Goal: Information Seeking & Learning: Learn about a topic

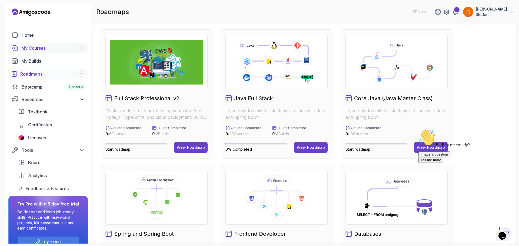
click at [44, 51] on div "My Courses 1" at bounding box center [52, 48] width 63 height 6
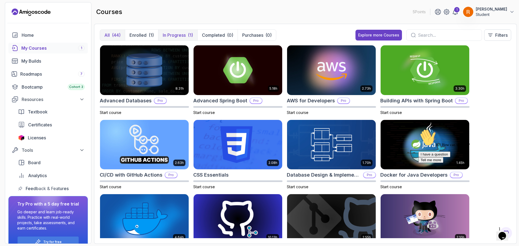
click at [175, 32] on p "In Progress" at bounding box center [174, 35] width 23 height 6
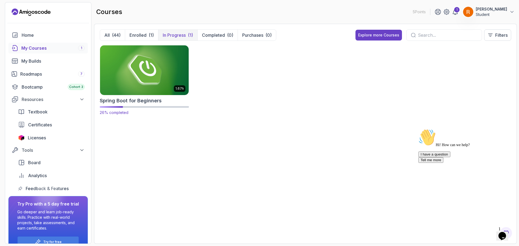
click at [159, 72] on img at bounding box center [144, 70] width 93 height 52
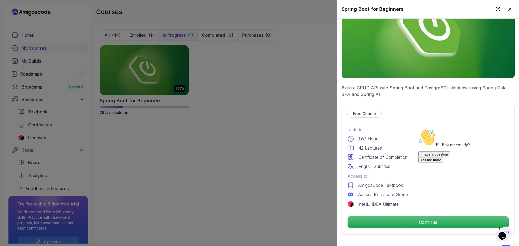
scroll to position [81, 0]
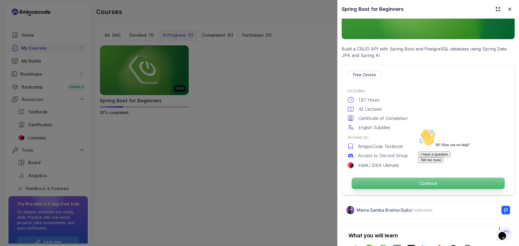
click at [406, 182] on p "Continue" at bounding box center [427, 183] width 153 height 11
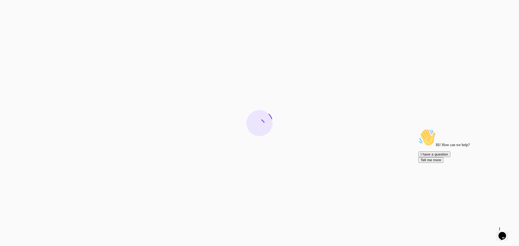
click at [418, 129] on icon "Chat attention grabber" at bounding box center [418, 129] width 0 height 0
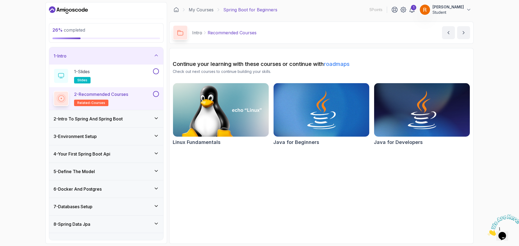
click at [152, 119] on div "2 - Intro To Spring And Spring Boot" at bounding box center [105, 119] width 105 height 6
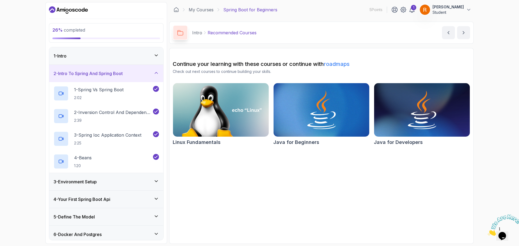
click at [153, 75] on div "2 - Intro To Spring And Spring Boot" at bounding box center [105, 73] width 105 height 6
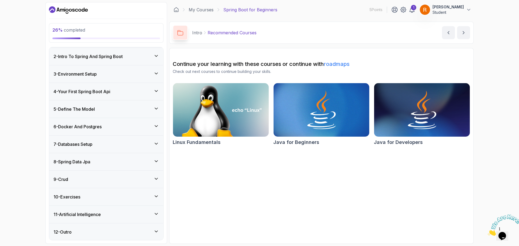
scroll to position [18, 0]
click at [152, 90] on div "4 - Your First Spring Boot Api" at bounding box center [105, 91] width 105 height 6
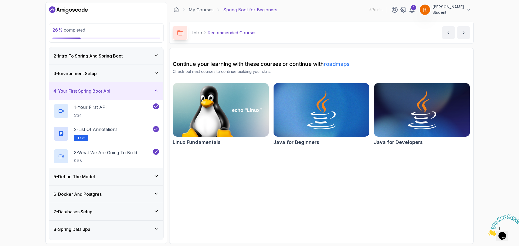
click at [152, 90] on div "4 - Your First Spring Boot Api" at bounding box center [105, 91] width 105 height 6
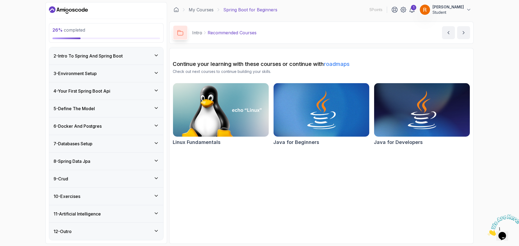
click at [153, 111] on div "5 - Define The Model" at bounding box center [105, 108] width 105 height 6
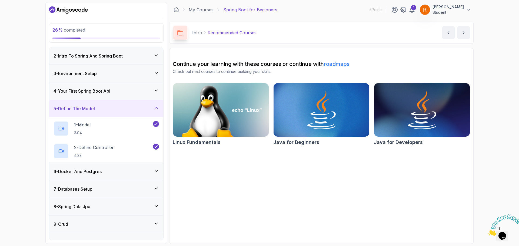
click at [152, 106] on div "5 - Define The Model" at bounding box center [105, 108] width 105 height 6
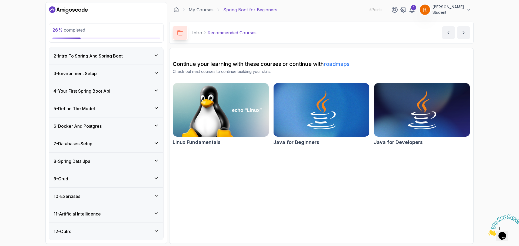
click at [146, 122] on div "6 - Docker And Postgres" at bounding box center [106, 126] width 114 height 17
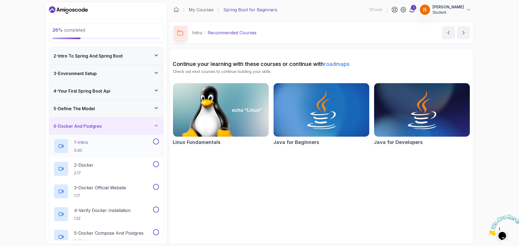
click at [153, 144] on div at bounding box center [155, 142] width 7 height 6
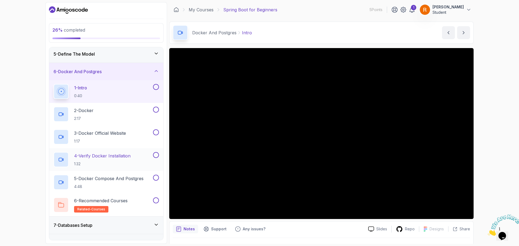
scroll to position [99, 0]
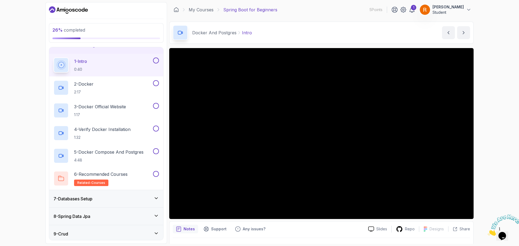
click at [132, 198] on div "7 - Databases Setup" at bounding box center [105, 199] width 105 height 6
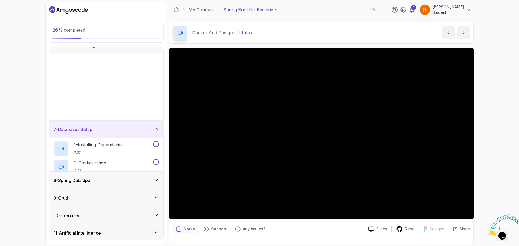
scroll to position [86, 0]
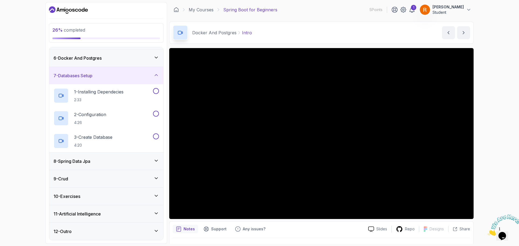
click at [106, 162] on div "8 - Spring Data Jpa" at bounding box center [105, 161] width 105 height 6
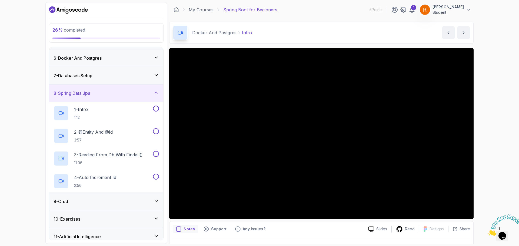
click at [152, 90] on div "8 - Spring Data Jpa" at bounding box center [105, 93] width 105 height 6
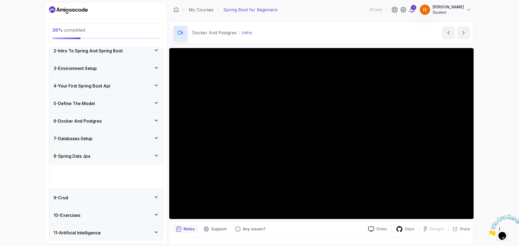
scroll to position [18, 0]
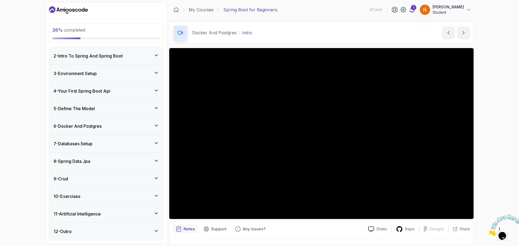
click at [133, 180] on div "9 - Crud" at bounding box center [105, 179] width 105 height 6
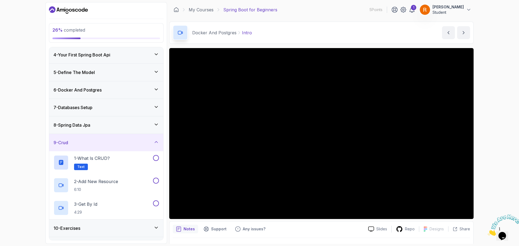
scroll to position [86, 0]
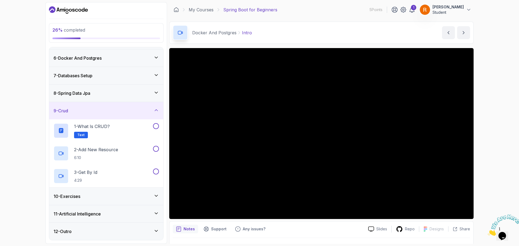
click at [98, 196] on div "10 - Exercises" at bounding box center [105, 196] width 105 height 6
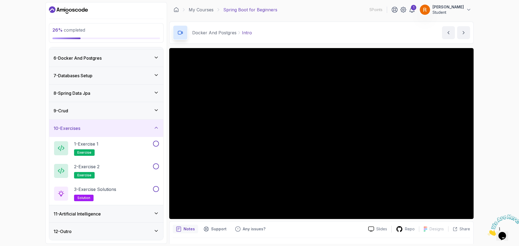
click at [118, 217] on div "11 - Artificial Intelligence" at bounding box center [106, 213] width 114 height 17
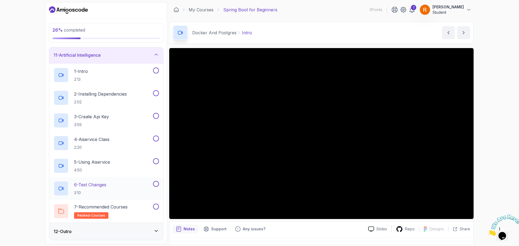
scroll to position [95, 0]
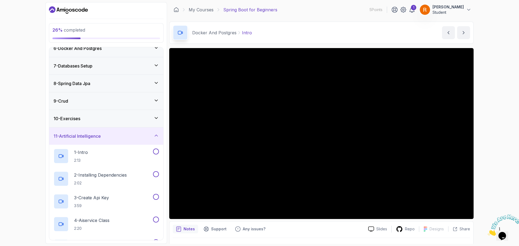
click at [123, 136] on div "11 - Artificial Intelligence" at bounding box center [105, 136] width 105 height 6
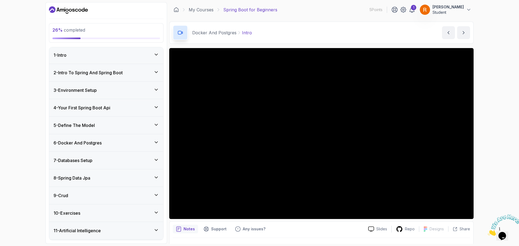
scroll to position [0, 0]
